Goal: Find specific page/section: Find specific page/section

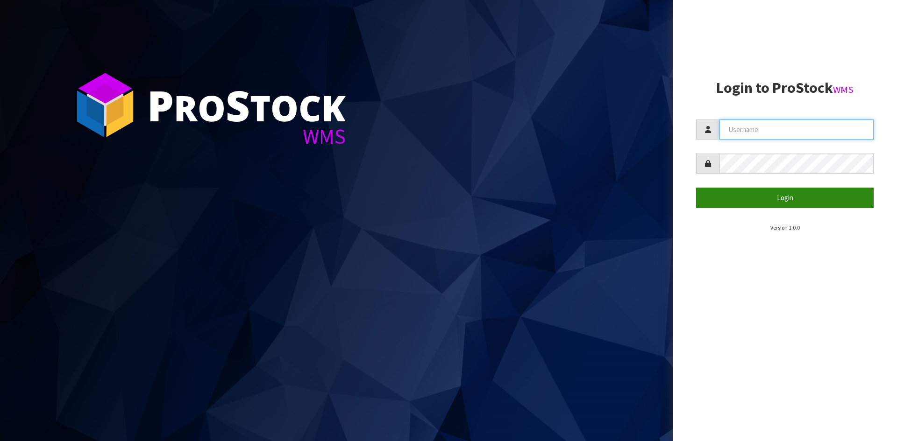
type input "STOREMASTA"
click at [784, 198] on button "Login" at bounding box center [784, 198] width 177 height 20
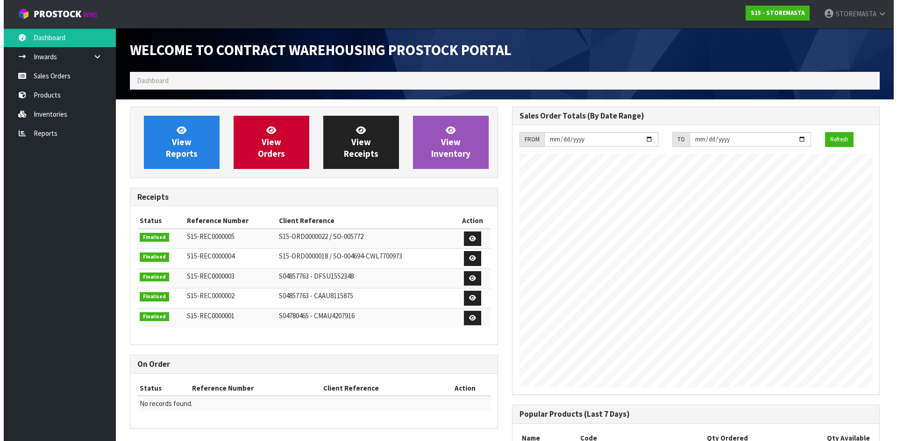
scroll to position [382, 382]
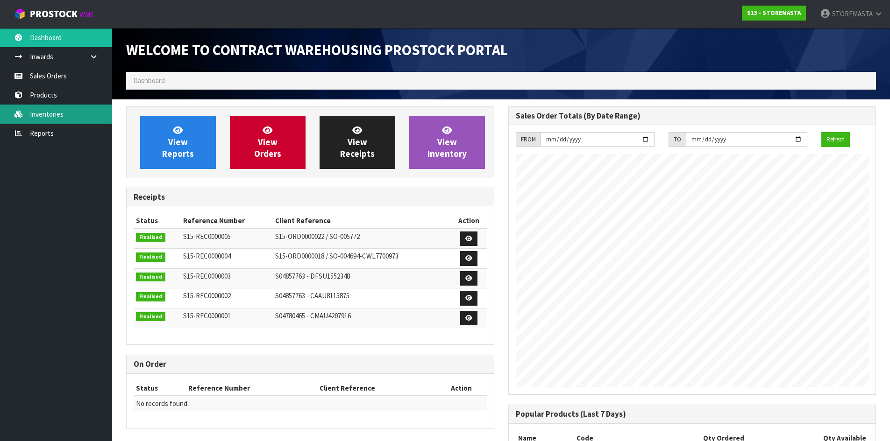
click at [62, 118] on link "Inventories" at bounding box center [56, 114] width 112 height 19
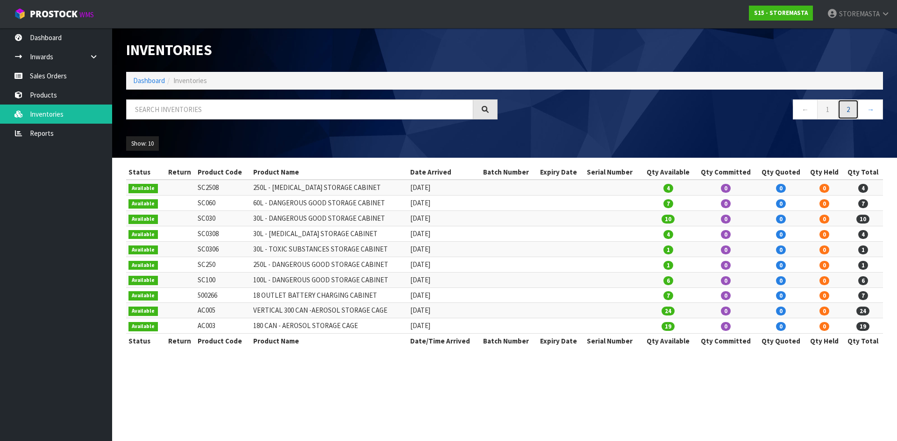
click at [854, 114] on link "2" at bounding box center [847, 109] width 21 height 20
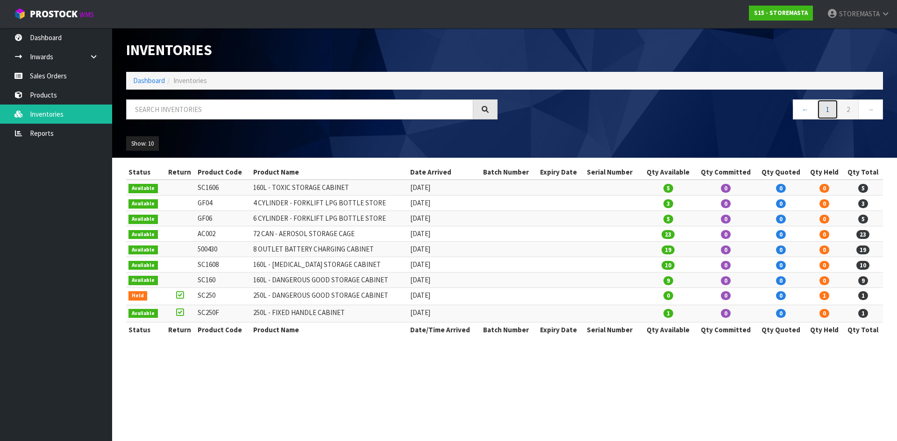
click at [831, 111] on link "1" at bounding box center [827, 109] width 21 height 20
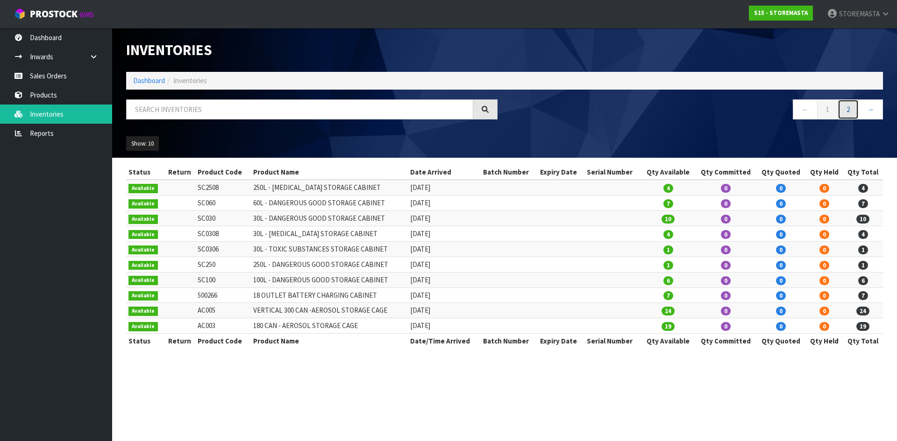
click at [857, 118] on link "2" at bounding box center [847, 109] width 21 height 20
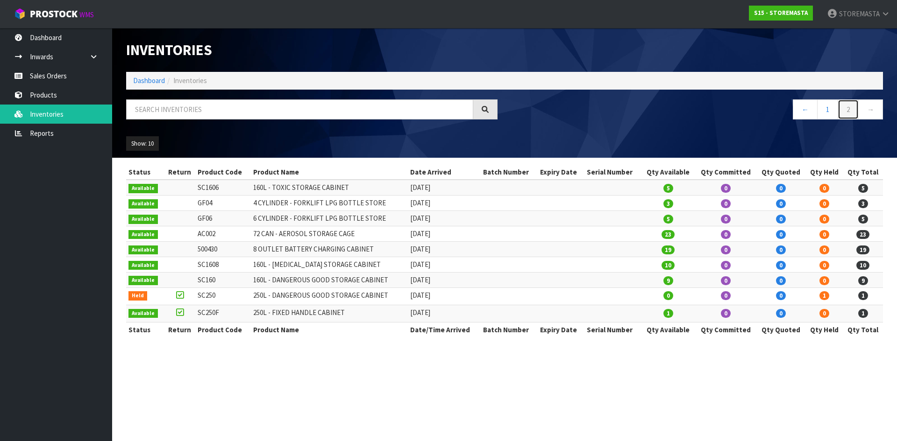
click at [847, 110] on link "2" at bounding box center [847, 109] width 21 height 20
click at [826, 109] on link "1" at bounding box center [827, 109] width 21 height 20
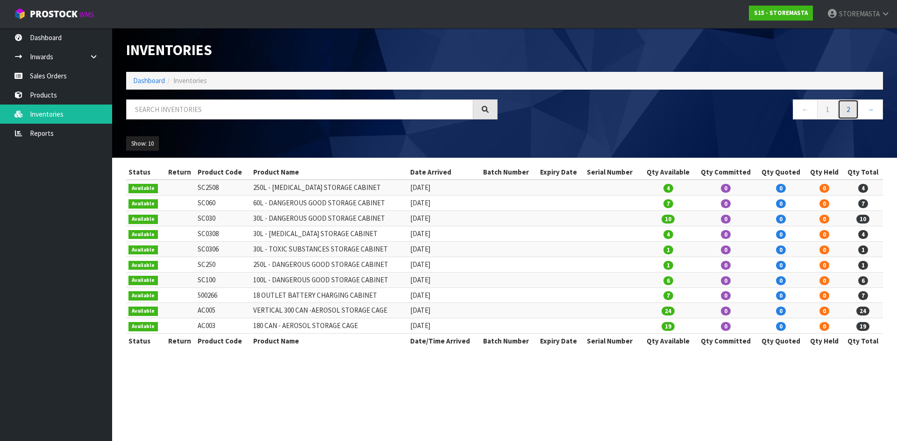
click at [852, 109] on link "2" at bounding box center [847, 109] width 21 height 20
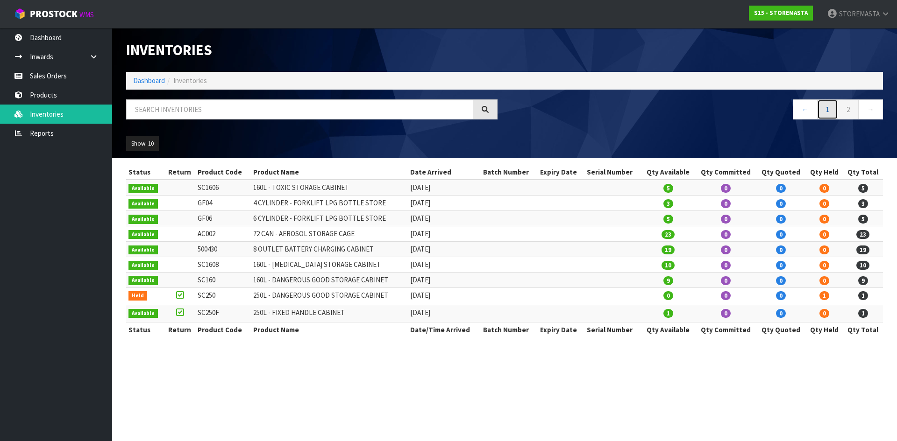
click at [820, 110] on link "1" at bounding box center [827, 109] width 21 height 20
